Goal: Navigation & Orientation: Understand site structure

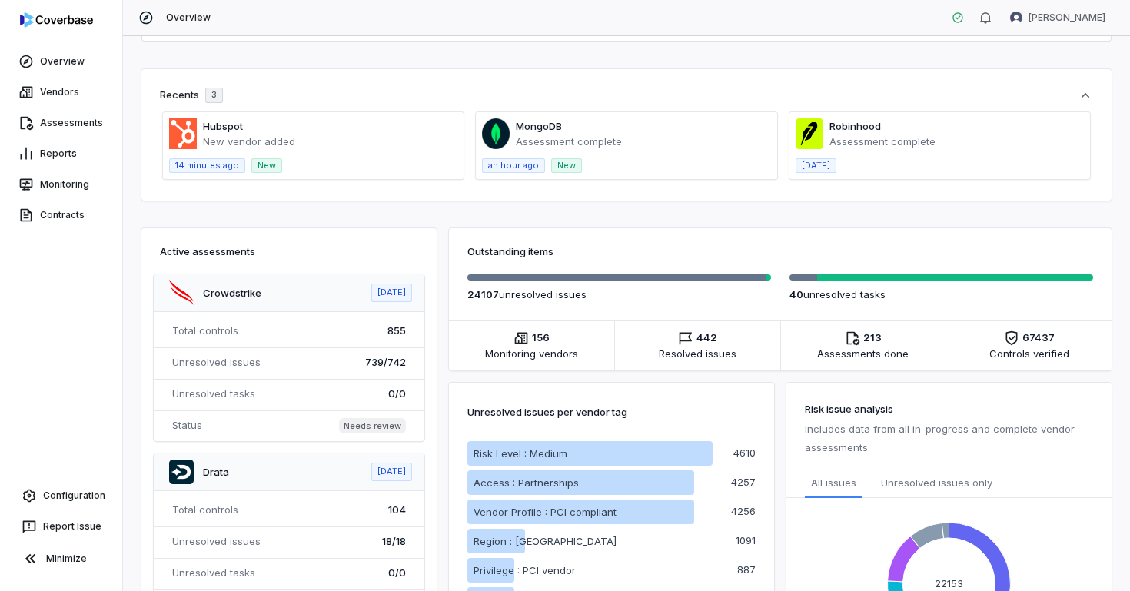
scroll to position [329, 0]
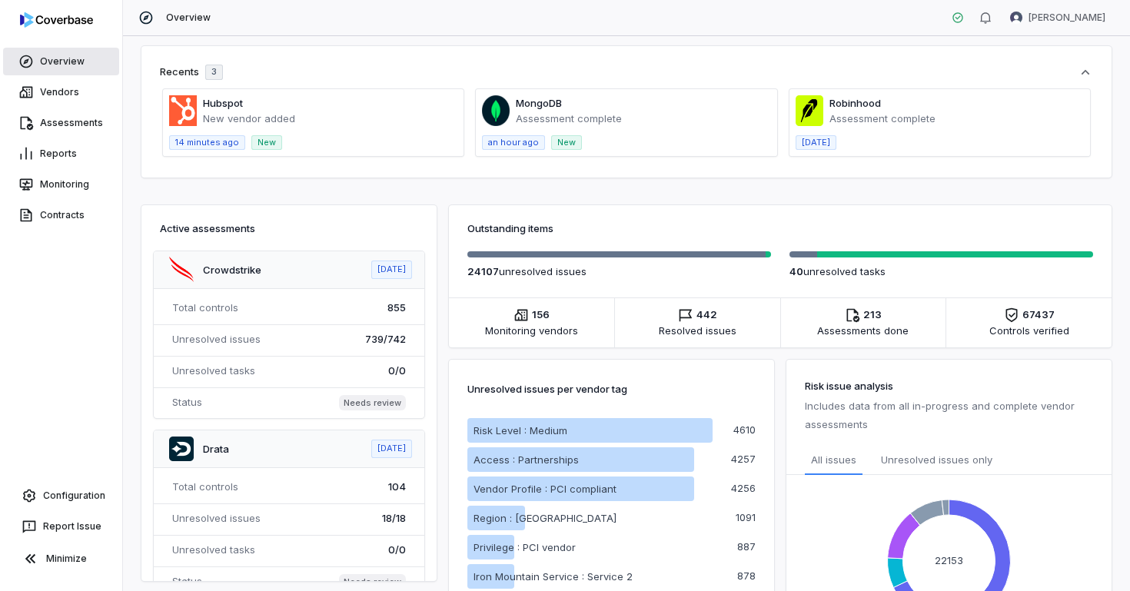
click at [64, 68] on link "Overview" at bounding box center [61, 62] width 116 height 28
click at [71, 95] on link "Vendors" at bounding box center [61, 92] width 116 height 28
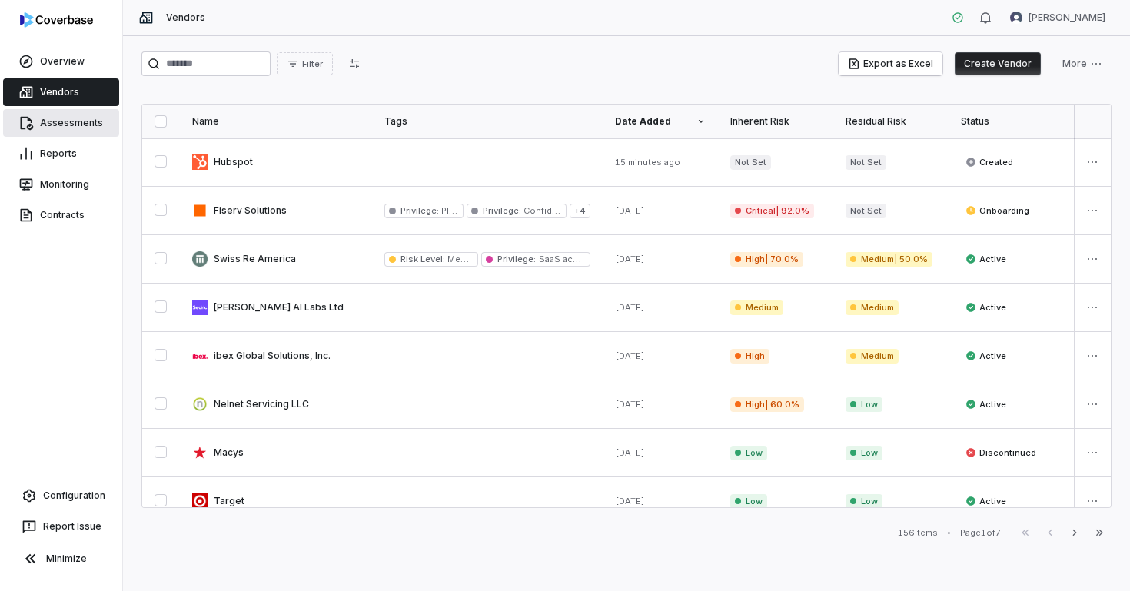
click at [79, 122] on link "Assessments" at bounding box center [61, 123] width 116 height 28
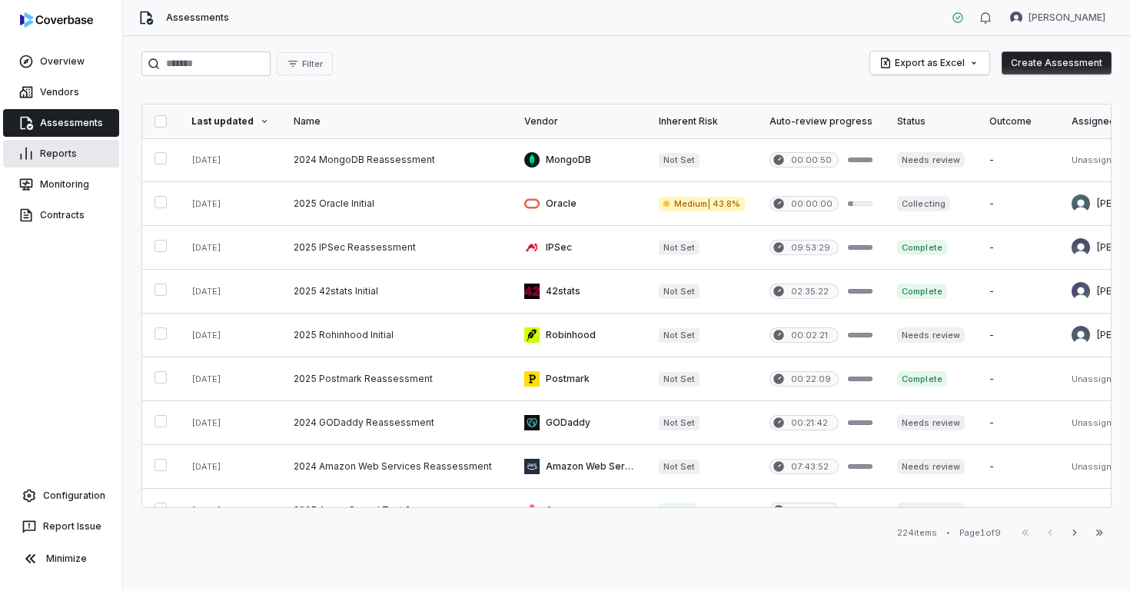
click at [77, 153] on link "Reports" at bounding box center [61, 154] width 116 height 28
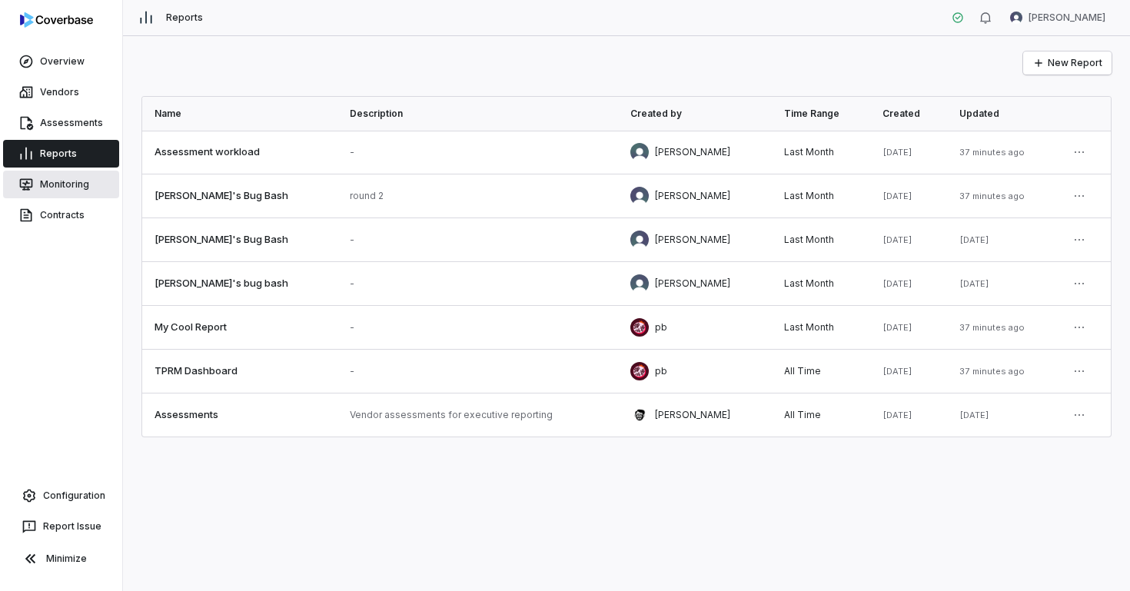
click at [95, 186] on link "Monitoring" at bounding box center [61, 185] width 116 height 28
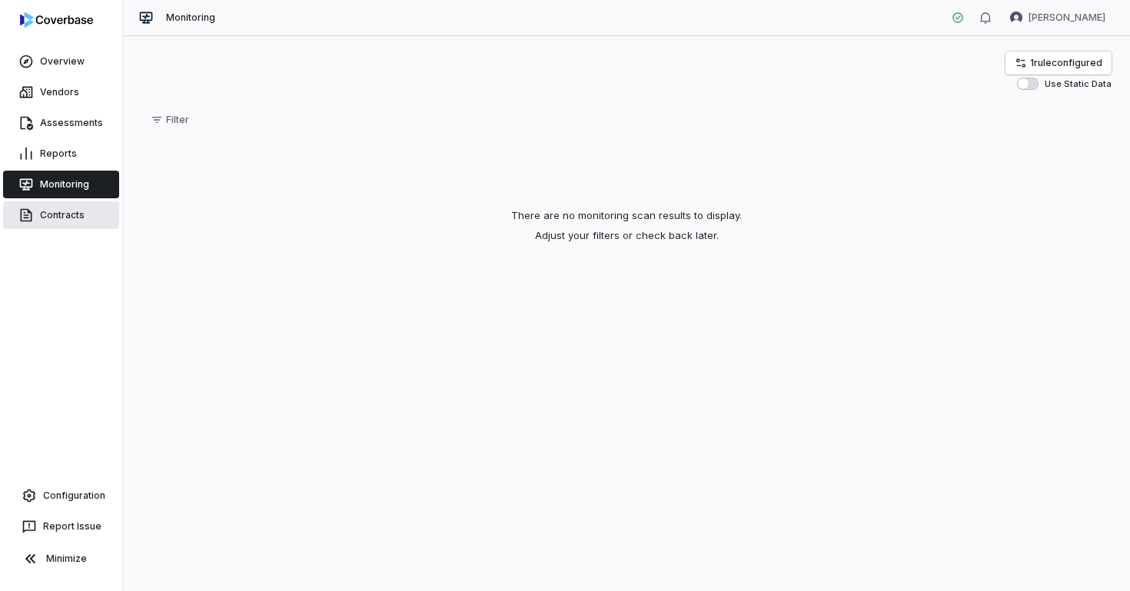
click at [37, 210] on link "Contracts" at bounding box center [61, 215] width 116 height 28
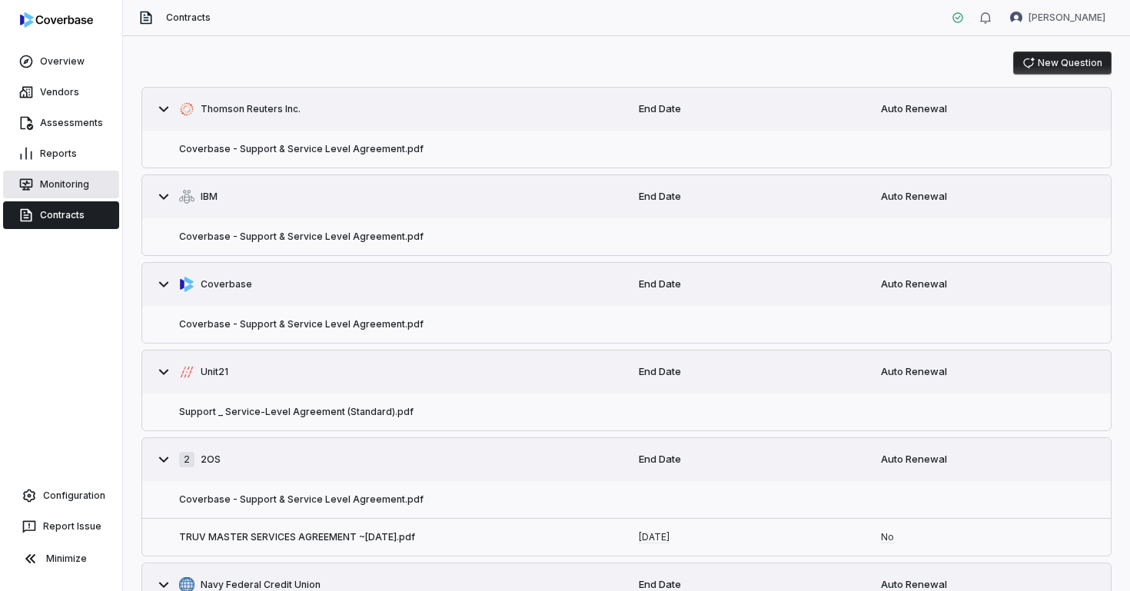
click at [73, 184] on link "Monitoring" at bounding box center [61, 185] width 116 height 28
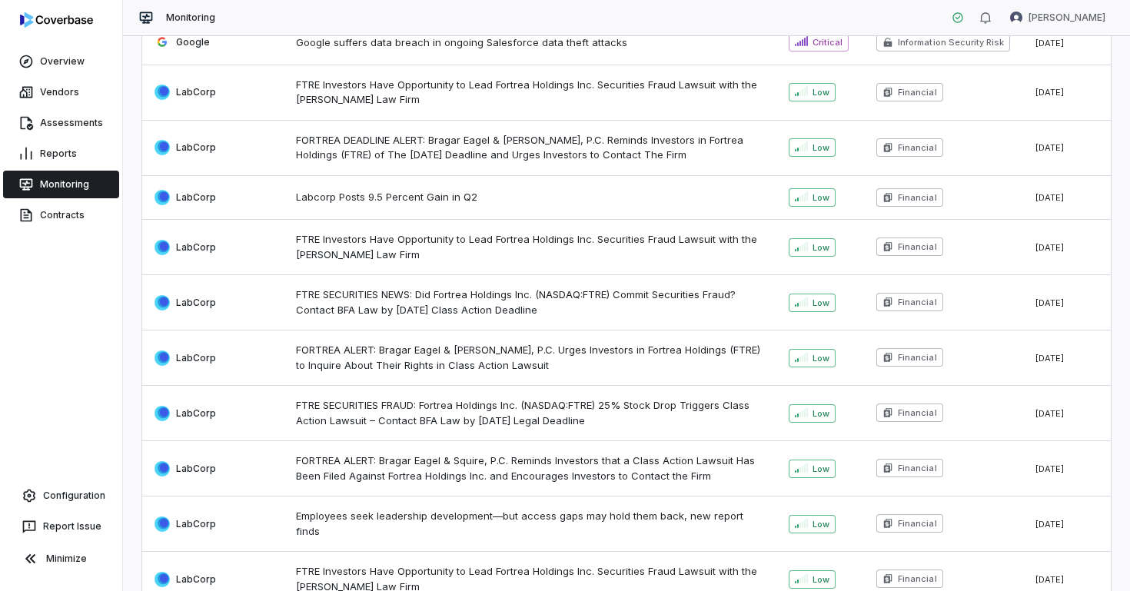
scroll to position [146, 0]
click at [63, 163] on link "Reports" at bounding box center [61, 154] width 116 height 28
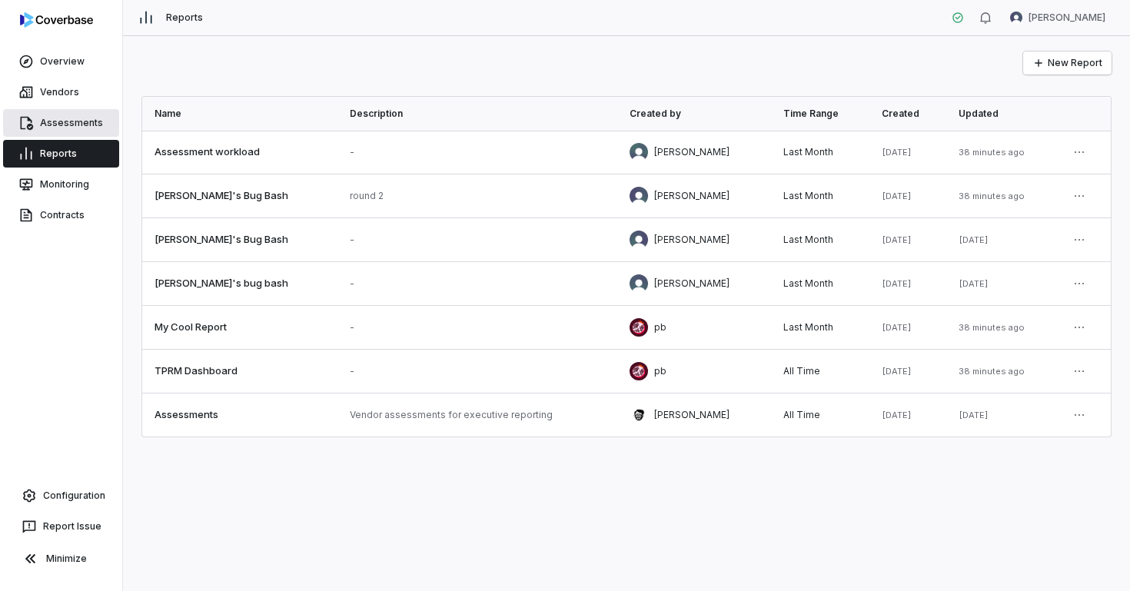
click at [65, 125] on link "Assessments" at bounding box center [61, 123] width 116 height 28
